Goal: Information Seeking & Learning: Learn about a topic

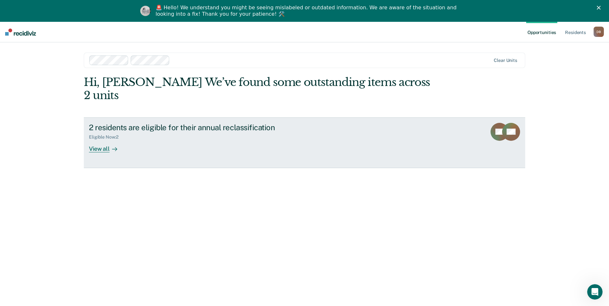
click at [114, 140] on div "View all" at bounding box center [107, 146] width 36 height 13
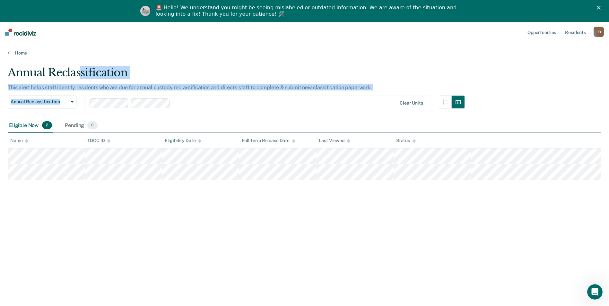
drag, startPoint x: 155, startPoint y: 82, endPoint x: 369, endPoint y: 102, distance: 215.0
click at [369, 102] on div "Annual Reclassification This alert helps staff identify residents who are due f…" at bounding box center [236, 92] width 457 height 53
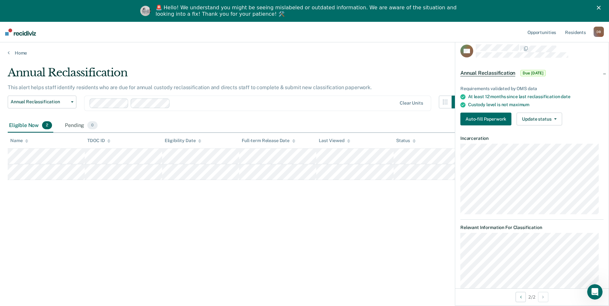
click at [371, 267] on div "Annual Reclassification This alert helps staff identify residents who are due f…" at bounding box center [304, 173] width 593 height 214
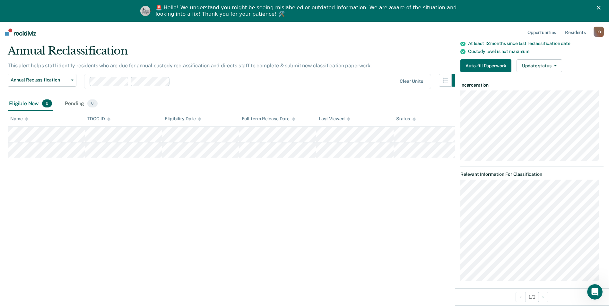
scroll to position [57, 0]
